Goal: Transaction & Acquisition: Obtain resource

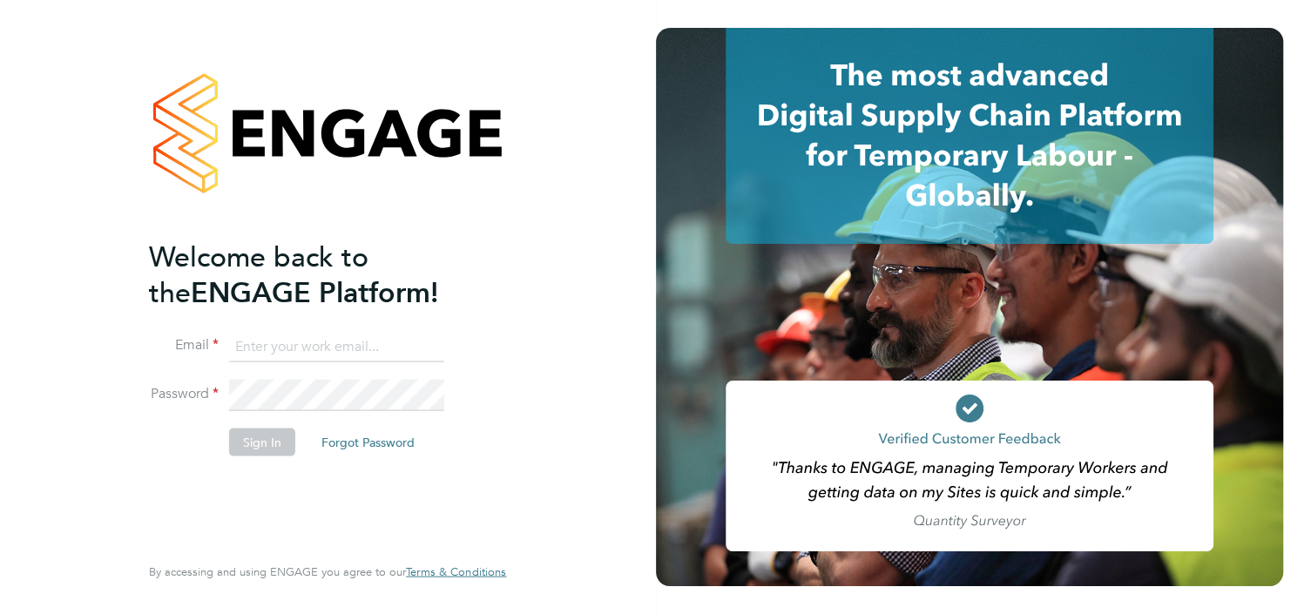
type input "tracy.mugide@vistry.co.uk"
click at [276, 448] on button "Sign In" at bounding box center [262, 442] width 66 height 28
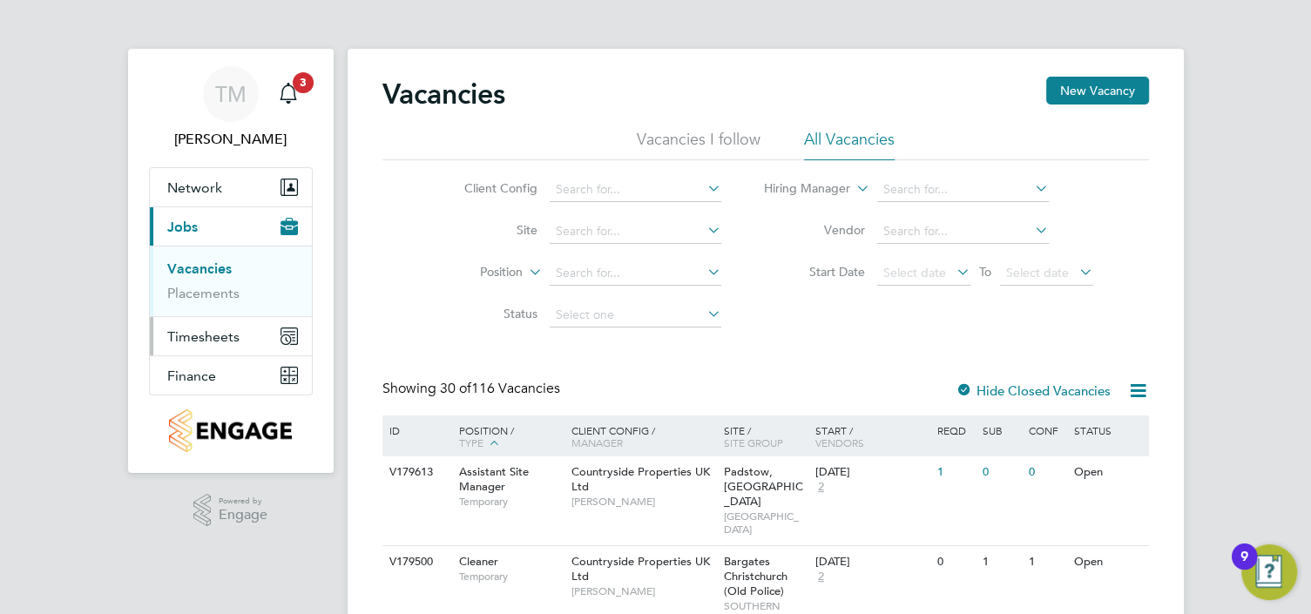
click at [230, 328] on span "Timesheets" at bounding box center [203, 336] width 72 height 17
click at [216, 334] on span "Timesheets" at bounding box center [203, 336] width 72 height 17
click at [208, 307] on link "Timesheets" at bounding box center [203, 308] width 72 height 17
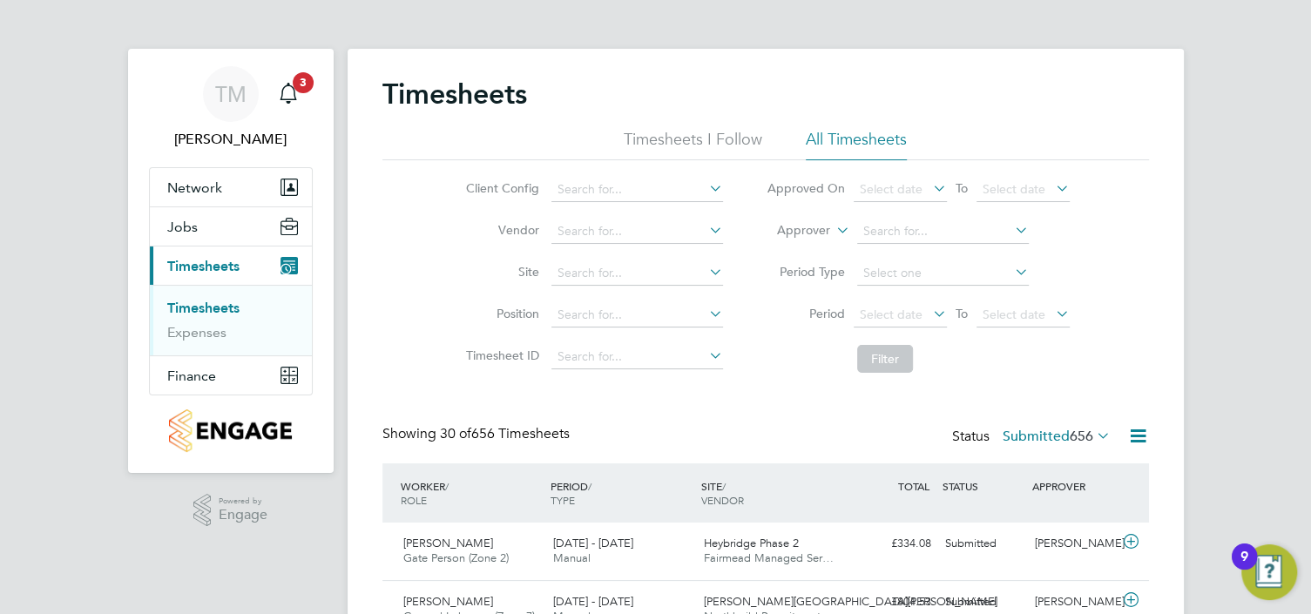
click at [612, 285] on li "Site" at bounding box center [592, 274] width 306 height 42
click at [605, 231] on input at bounding box center [637, 232] width 172 height 24
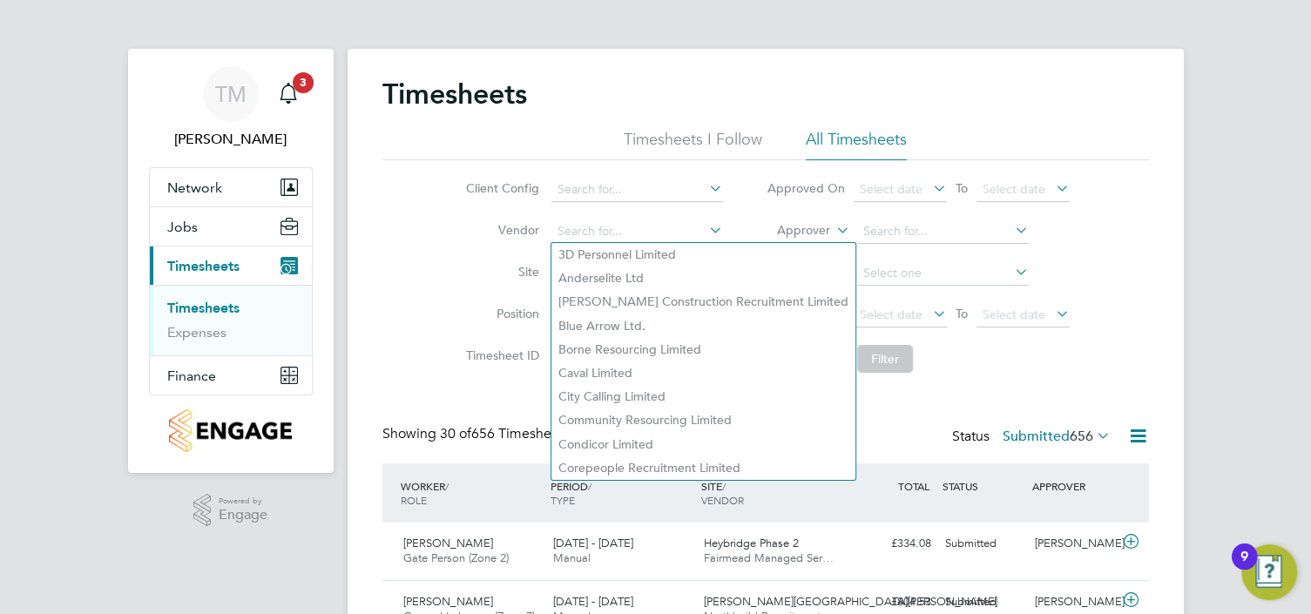
click at [507, 262] on li "Site" at bounding box center [592, 274] width 306 height 42
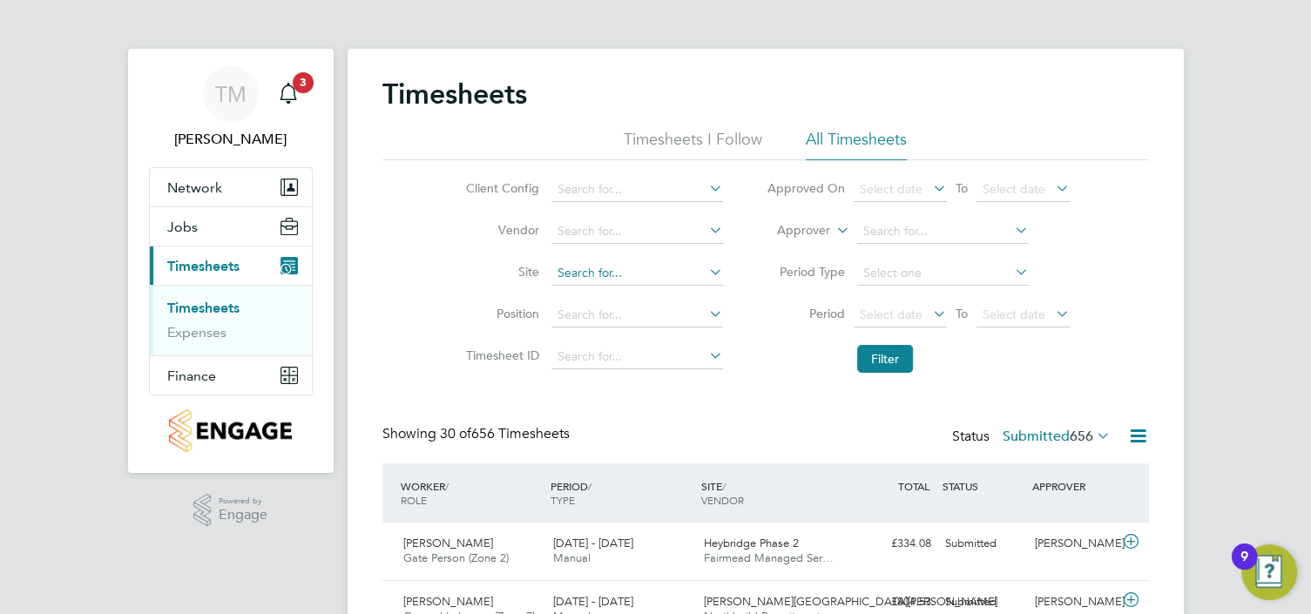
click at [585, 267] on input at bounding box center [637, 273] width 172 height 24
click at [602, 285] on li "[PERSON_NAME][GEOGRAPHIC_DATA]" at bounding box center [637, 297] width 173 height 24
type input "[PERSON_NAME][GEOGRAPHIC_DATA]"
click at [863, 352] on button "Filter" at bounding box center [885, 359] width 56 height 28
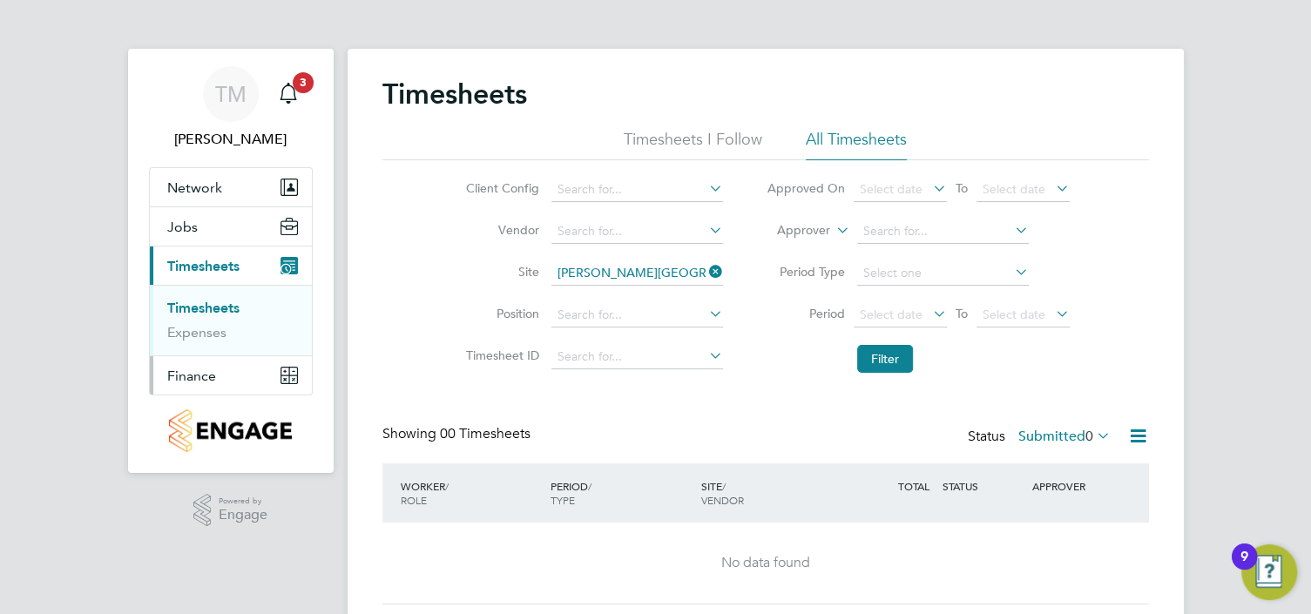
click at [197, 371] on span "Finance" at bounding box center [191, 376] width 49 height 17
click at [230, 377] on button "Finance" at bounding box center [231, 375] width 162 height 38
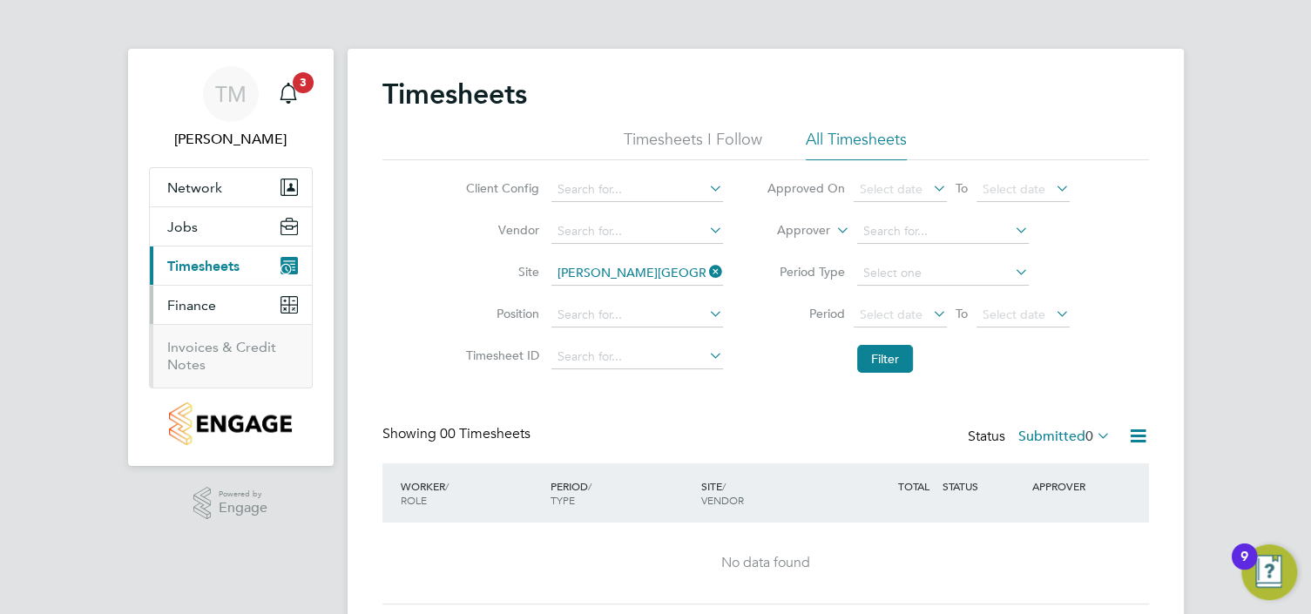
click at [217, 335] on ul "Invoices & Credit Notes" at bounding box center [231, 356] width 162 height 64
click at [218, 347] on link "Invoices & Credit Notes" at bounding box center [221, 356] width 109 height 34
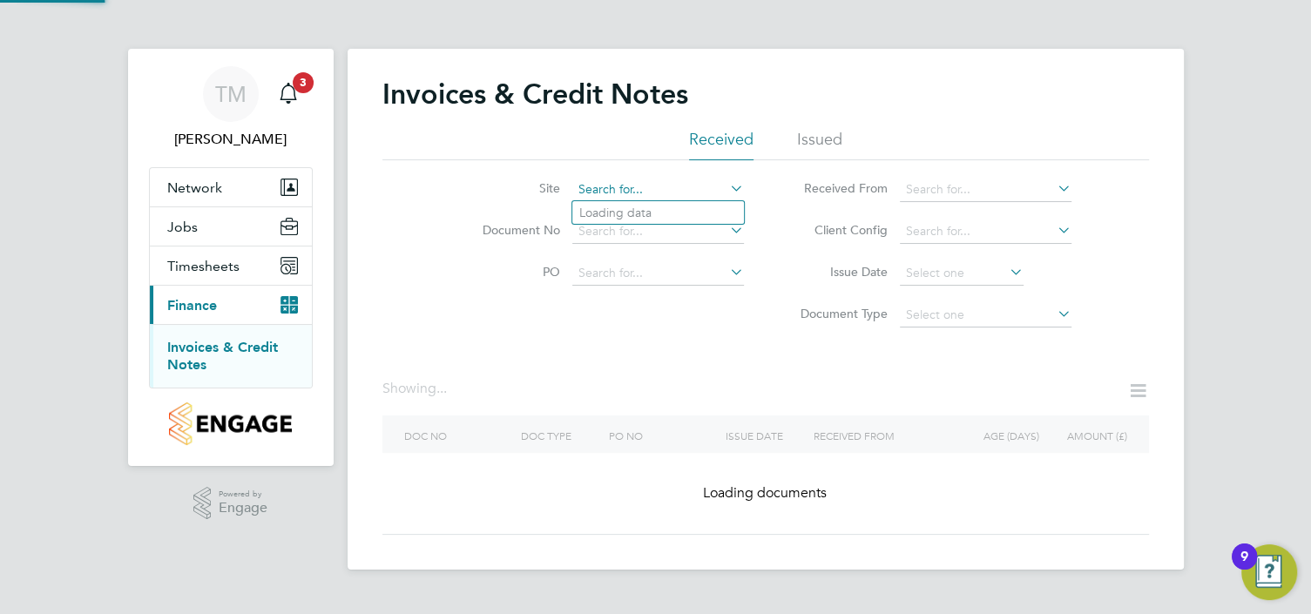
click at [648, 188] on input at bounding box center [658, 190] width 172 height 24
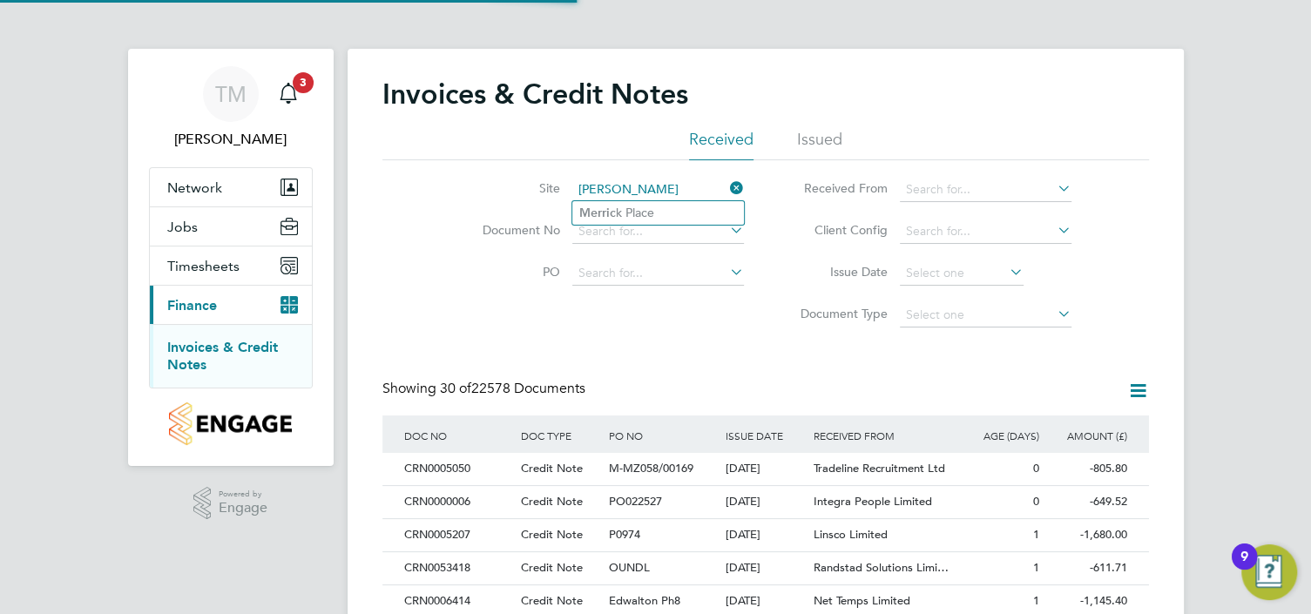
scroll to position [32, 146]
click at [620, 213] on b "[PERSON_NAME]" at bounding box center [629, 213] width 101 height 15
type input "[PERSON_NAME][GEOGRAPHIC_DATA]"
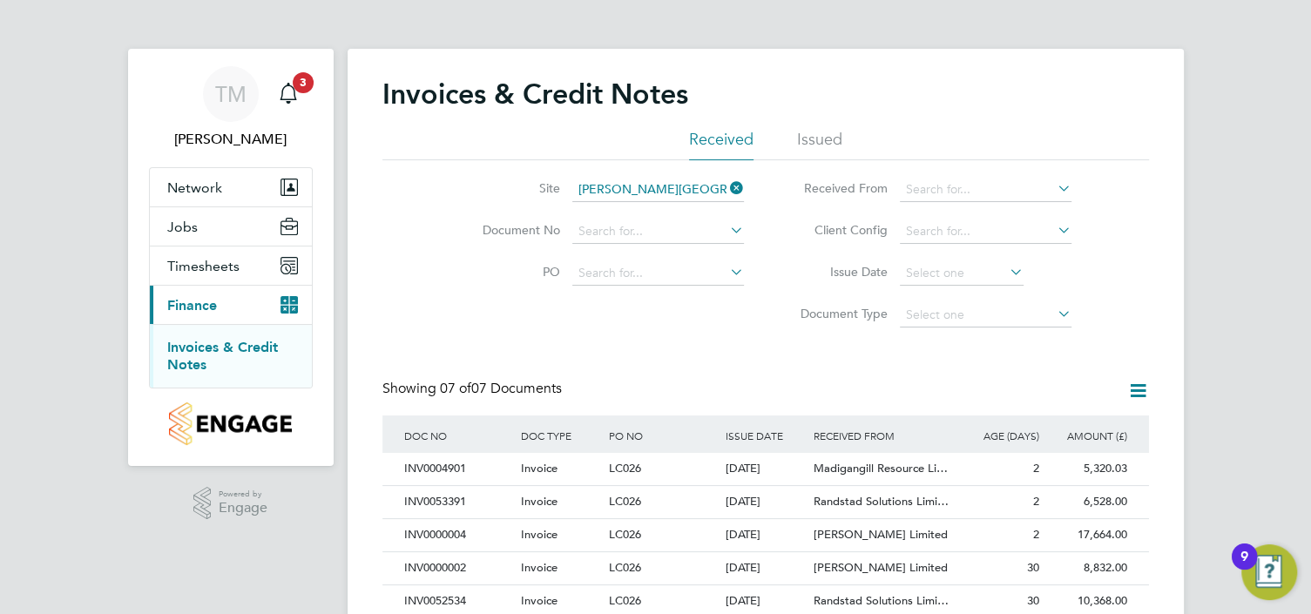
click at [819, 138] on li "Issued" at bounding box center [819, 144] width 45 height 31
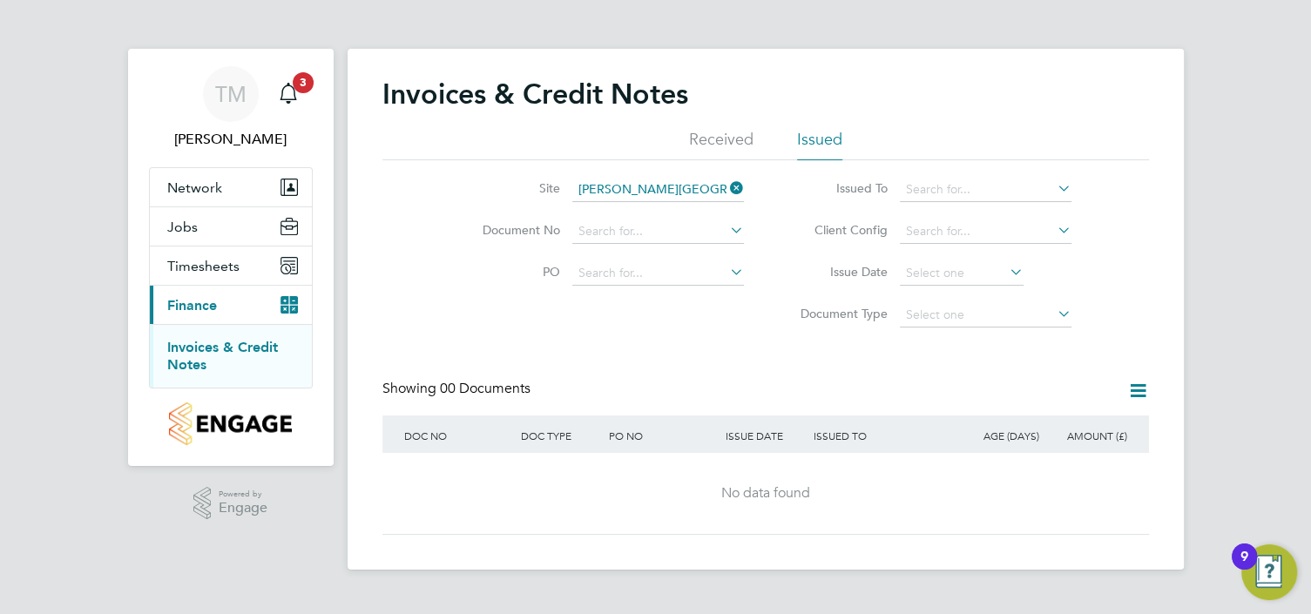
click at [701, 130] on li "Received" at bounding box center [721, 144] width 64 height 31
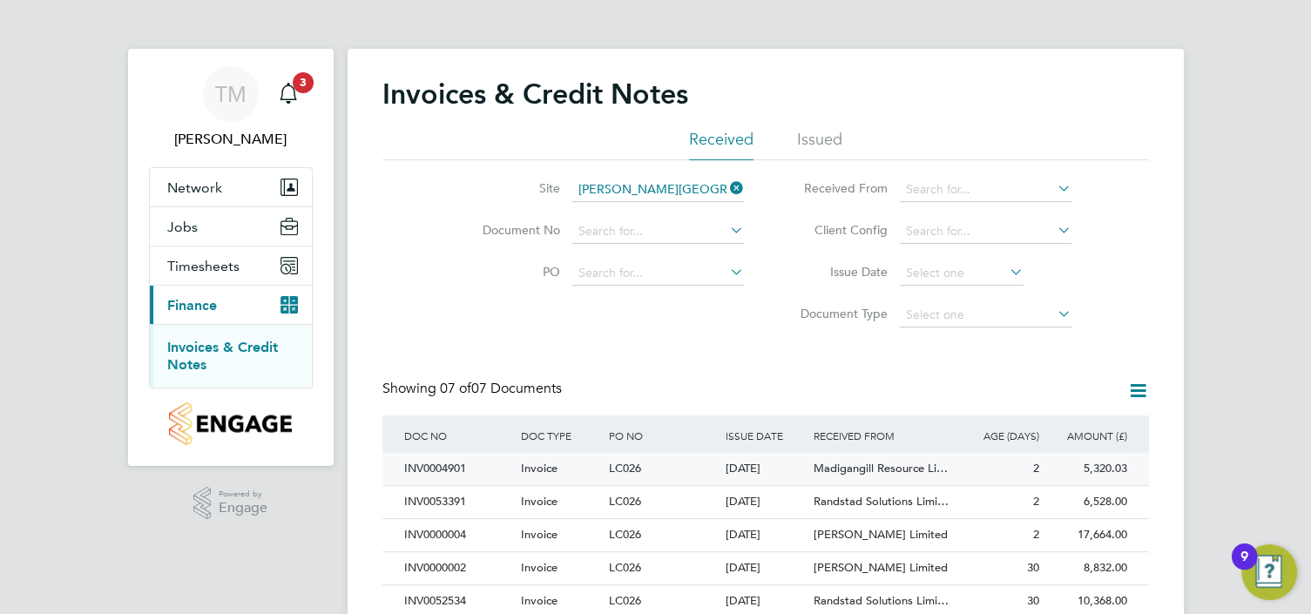
click at [547, 469] on span "Invoice" at bounding box center [539, 468] width 37 height 15
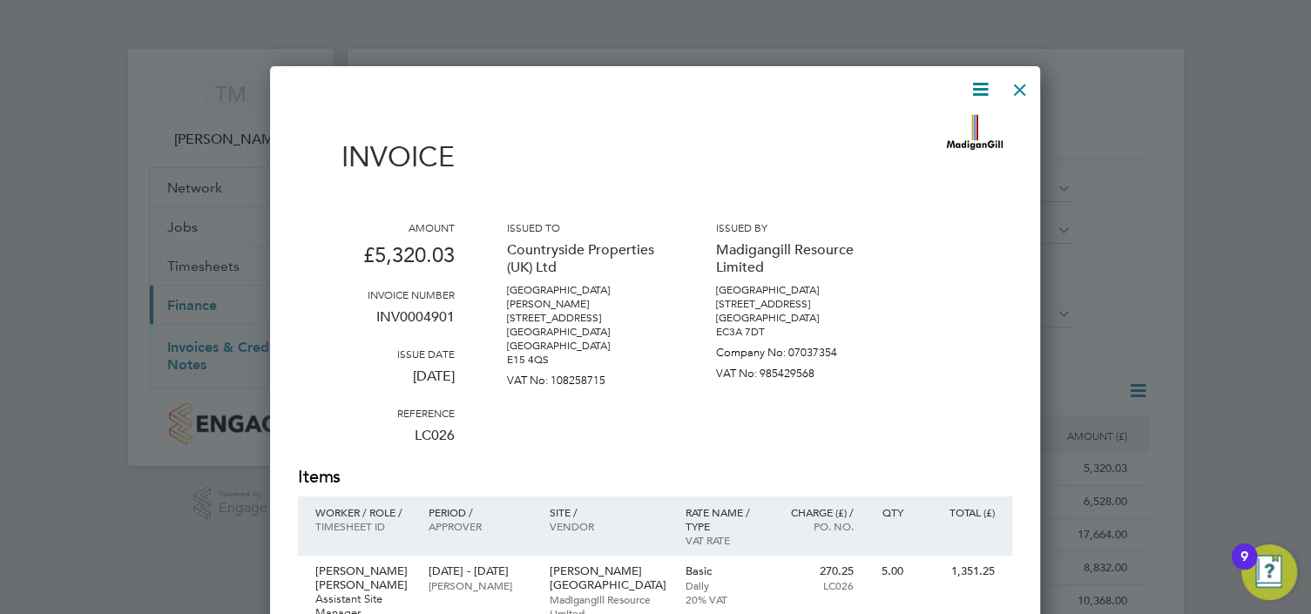
click at [1009, 85] on div at bounding box center [1020, 85] width 31 height 31
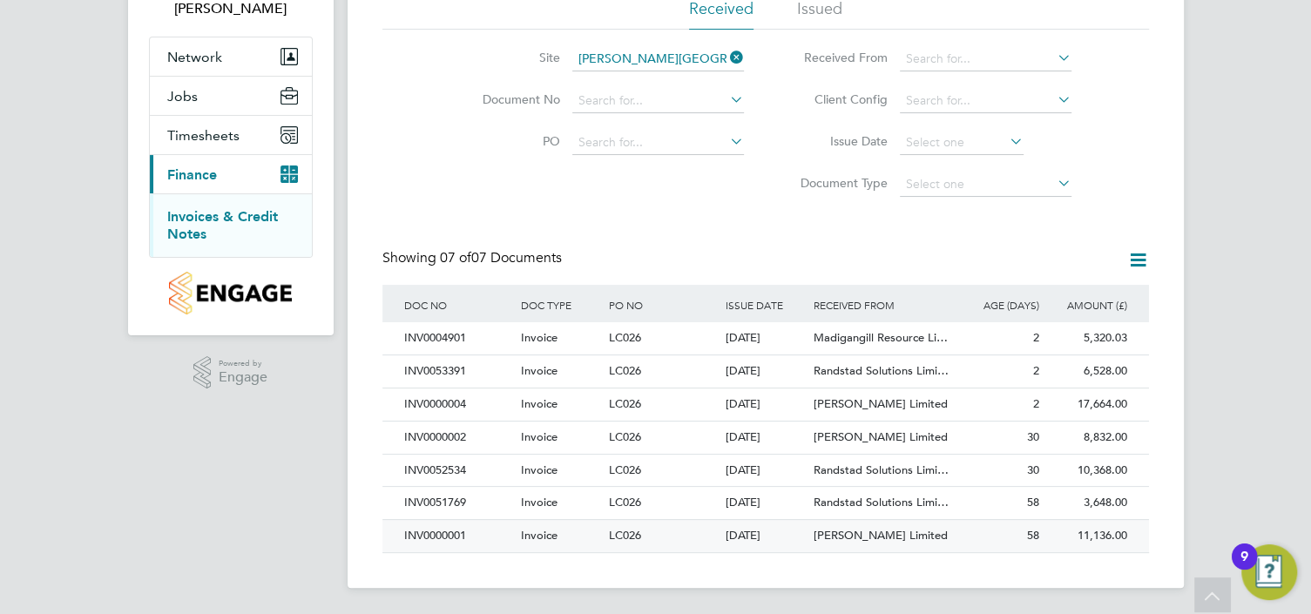
click at [928, 535] on span "[PERSON_NAME] Limited" at bounding box center [881, 535] width 134 height 15
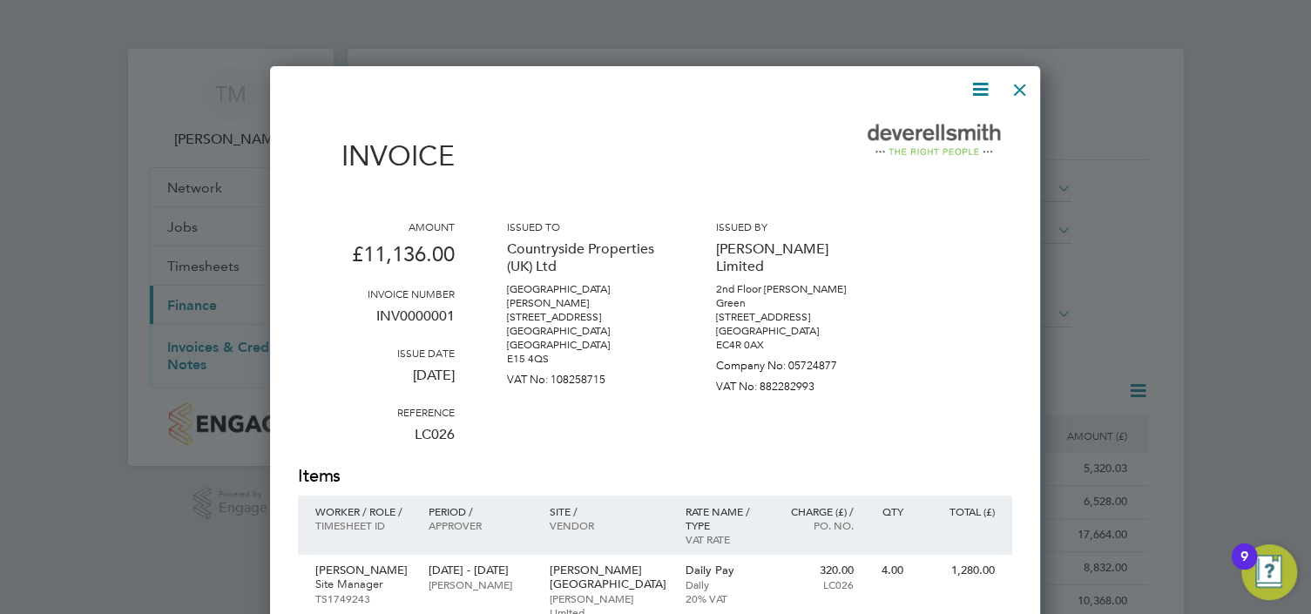
click at [1028, 85] on div at bounding box center [1020, 85] width 31 height 31
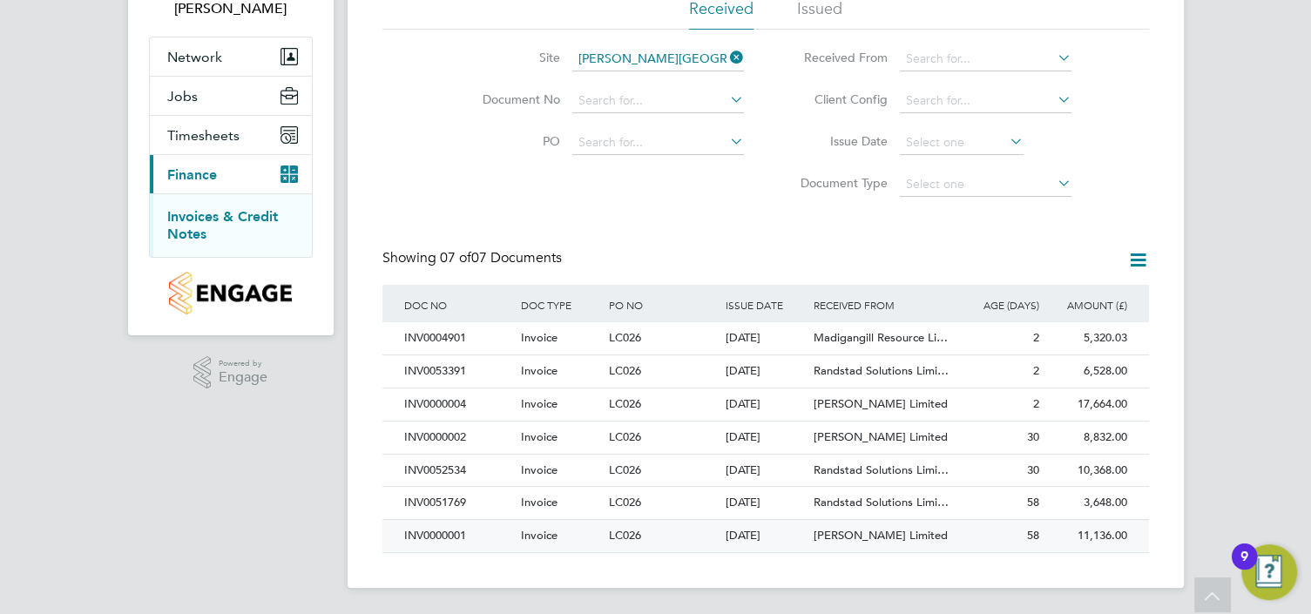
click at [909, 551] on div "[PERSON_NAME] Limited" at bounding box center [882, 536] width 146 height 32
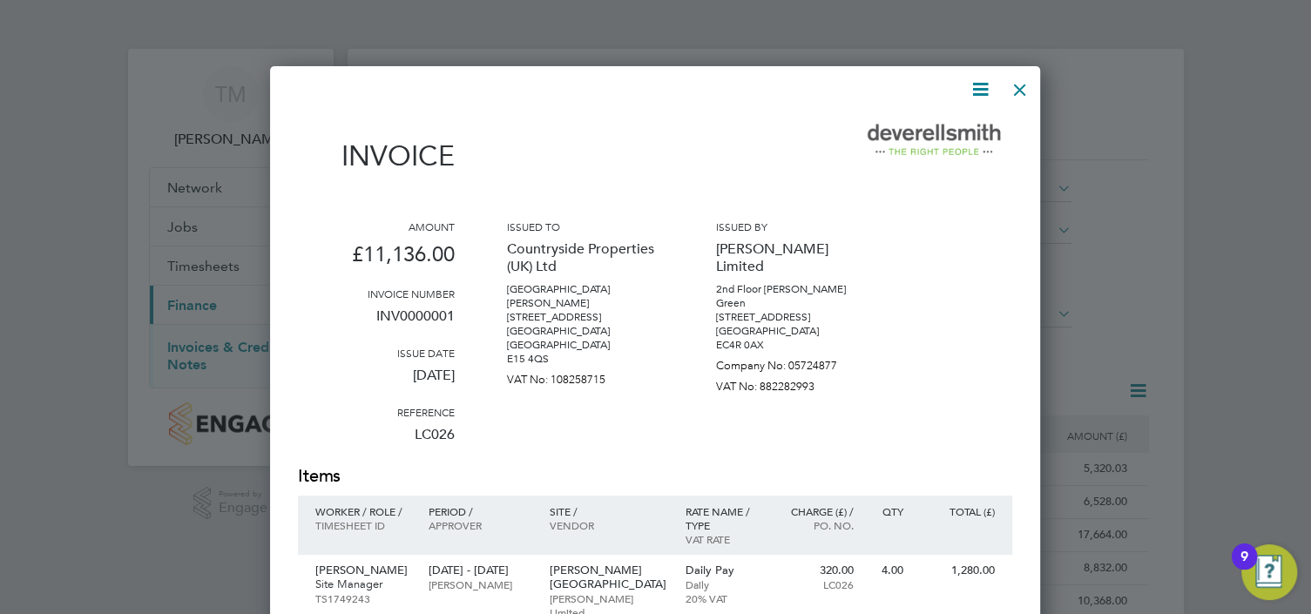
drag, startPoint x: 1008, startPoint y: 90, endPoint x: 900, endPoint y: 147, distance: 122.4
click at [1009, 90] on div at bounding box center [1020, 85] width 31 height 31
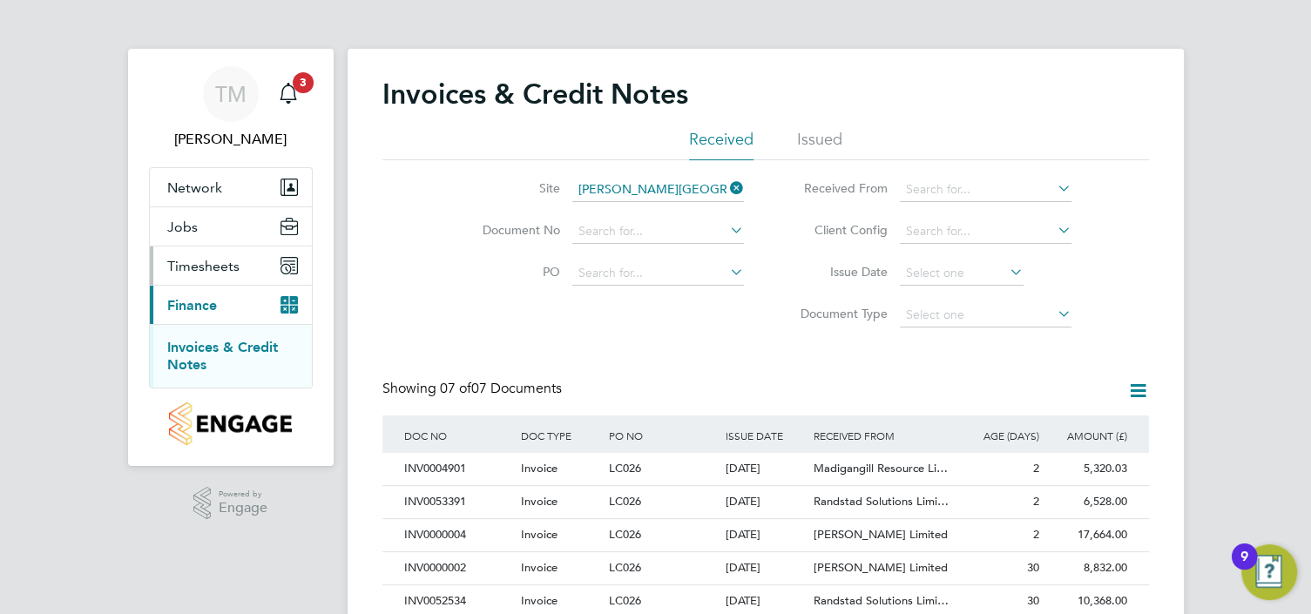
click at [287, 271] on icon "Main navigation" at bounding box center [286, 269] width 8 height 8
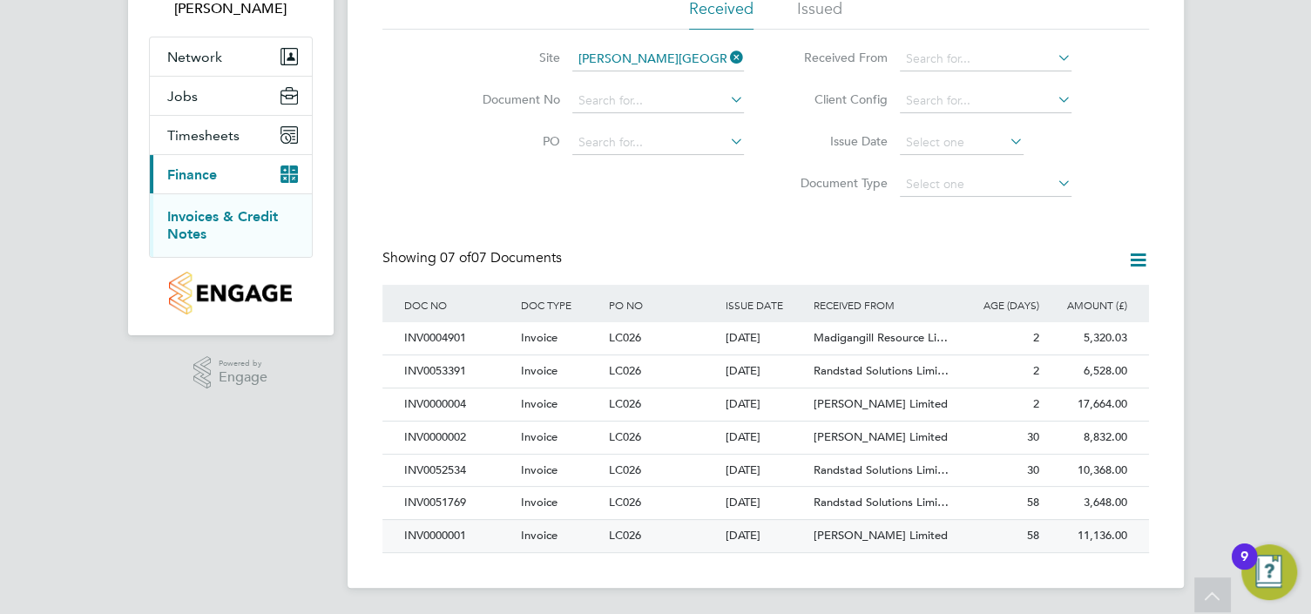
click at [489, 524] on div "INV0000001" at bounding box center [458, 536] width 117 height 32
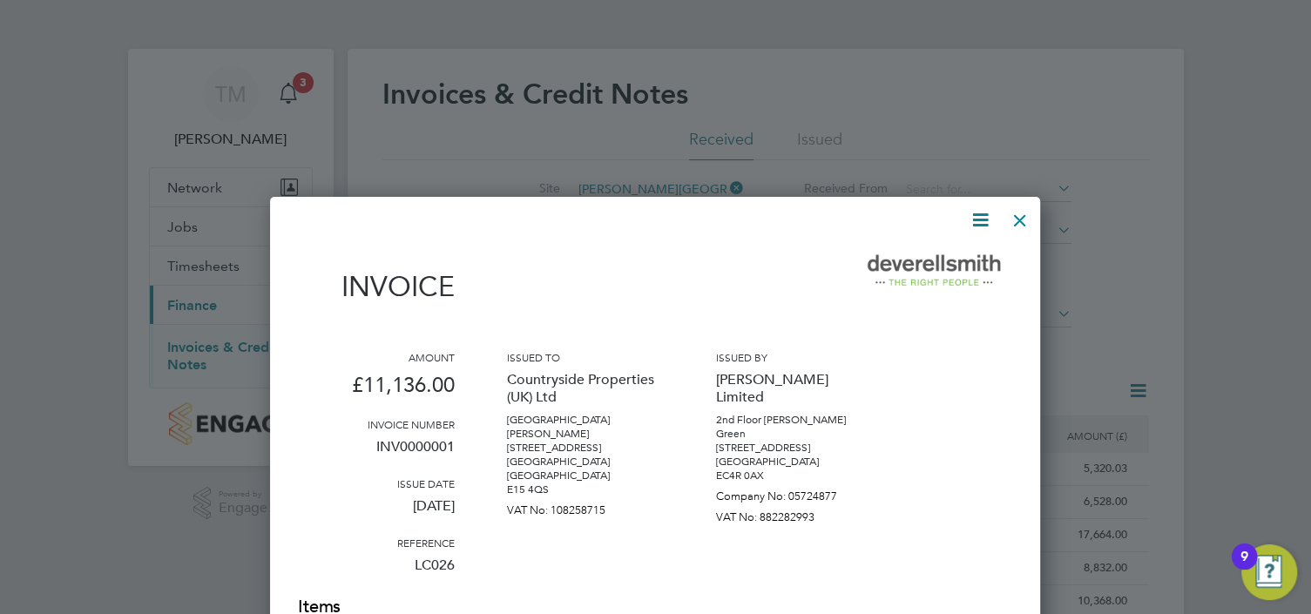
click at [971, 221] on icon at bounding box center [981, 220] width 22 height 22
click at [940, 260] on li "Download Invoice" at bounding box center [928, 261] width 120 height 24
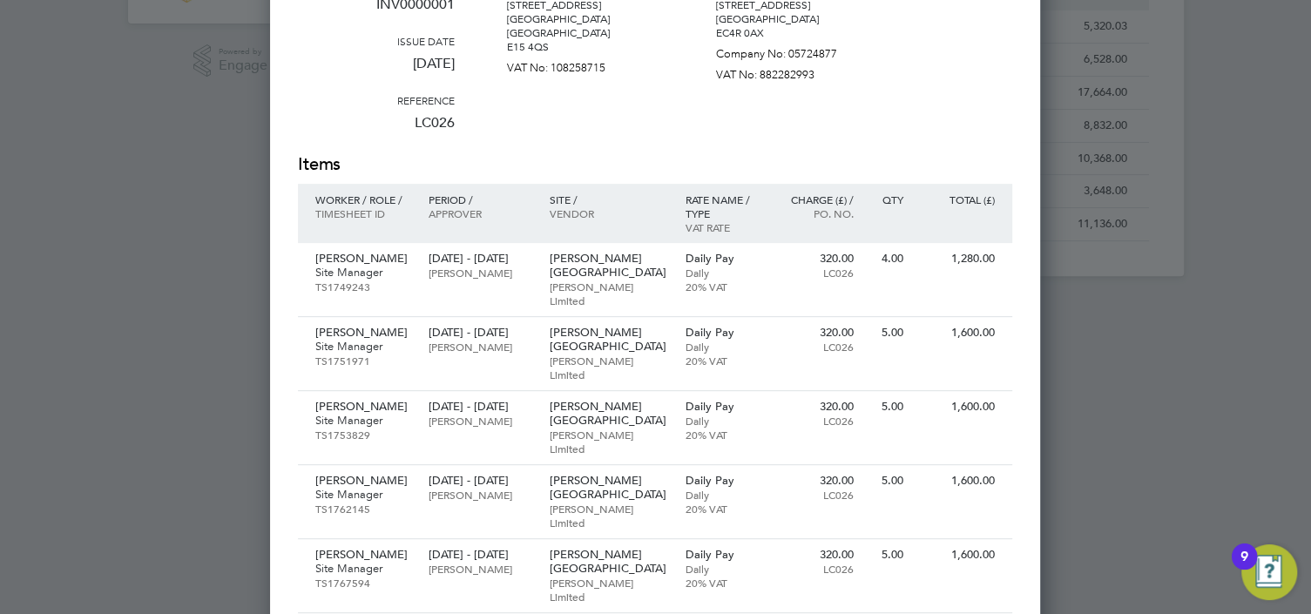
drag, startPoint x: 1228, startPoint y: 422, endPoint x: 1218, endPoint y: 413, distance: 13.0
click at [1227, 421] on div at bounding box center [655, 307] width 1311 height 614
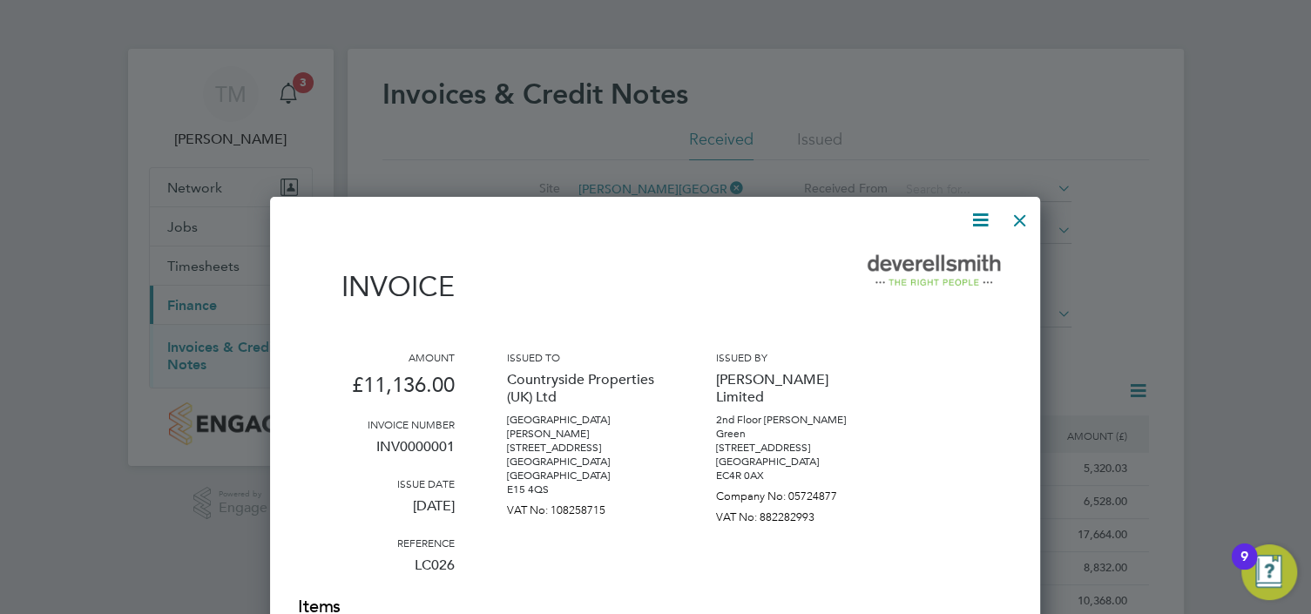
click at [1016, 223] on div at bounding box center [1020, 215] width 31 height 31
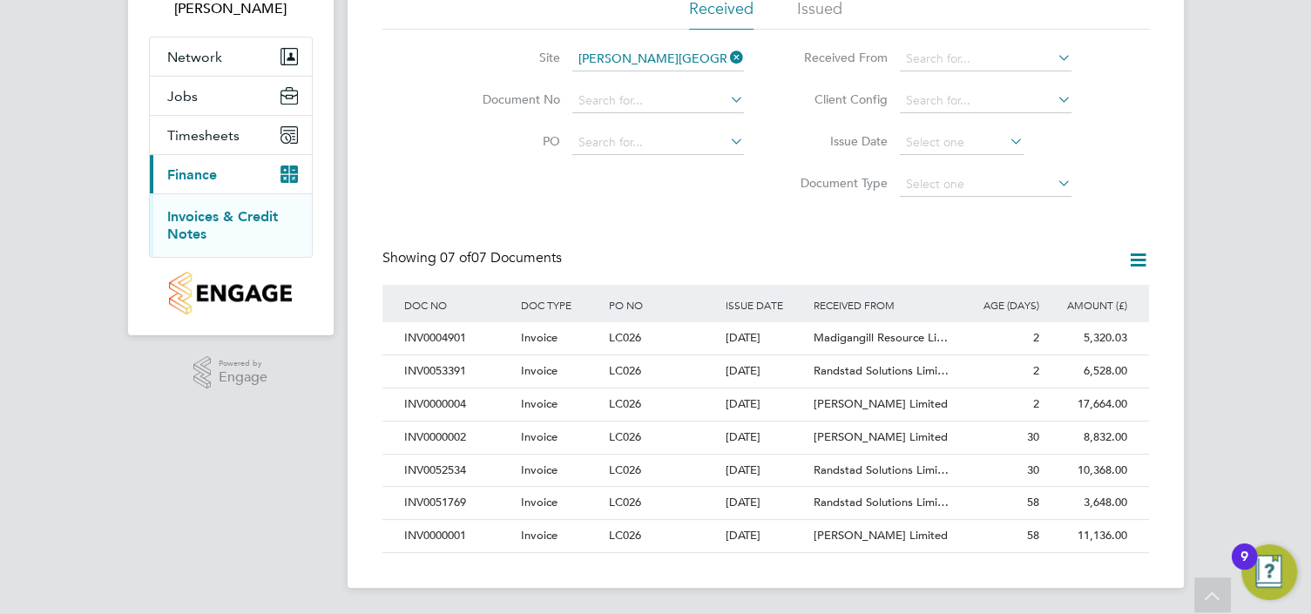
click at [150, 155] on button "Current page: Finance" at bounding box center [231, 174] width 162 height 38
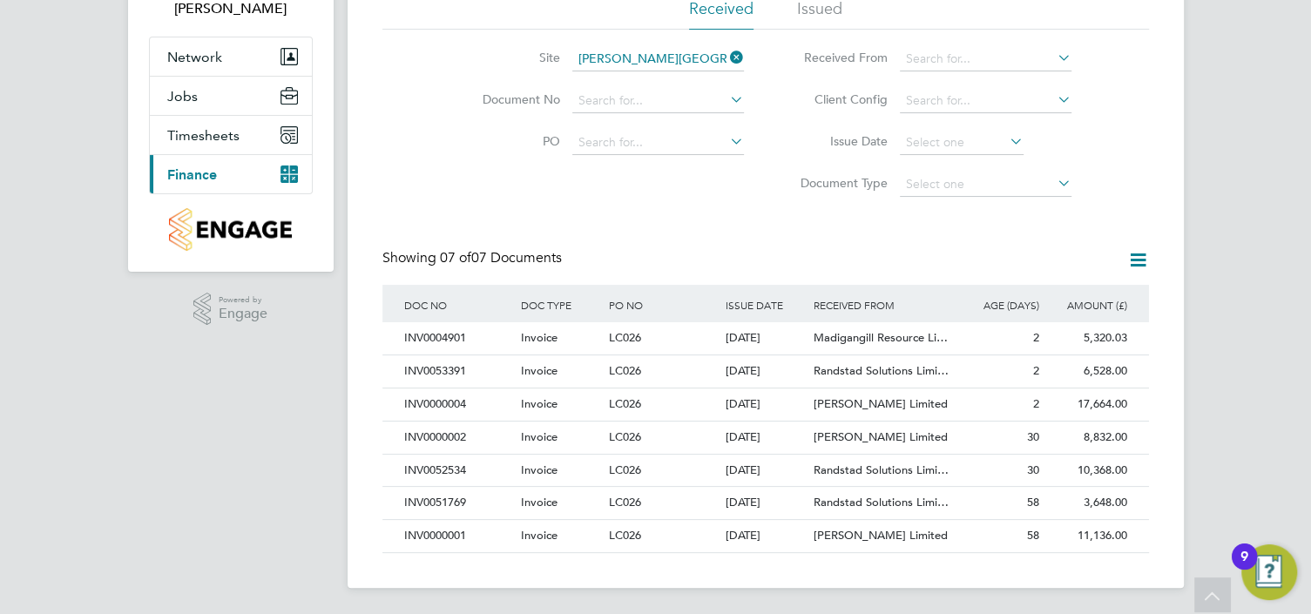
click at [150, 155] on button "Current page: Finance" at bounding box center [231, 174] width 162 height 38
